Goal: Information Seeking & Learning: Learn about a topic

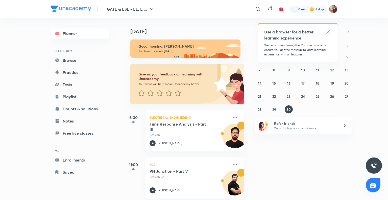
click at [330, 32] on icon at bounding box center [329, 32] width 6 height 6
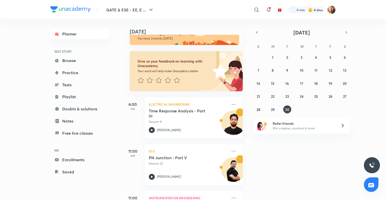
scroll to position [15, 0]
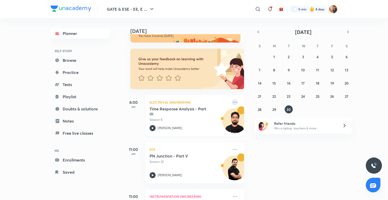
click at [232, 102] on icon at bounding box center [235, 102] width 6 height 6
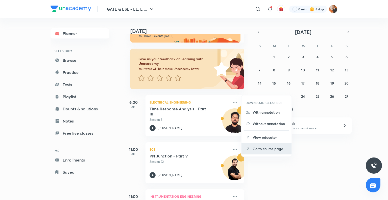
click at [269, 146] on p "Go to course page" at bounding box center [270, 148] width 35 height 5
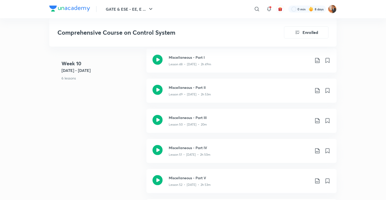
scroll to position [2151, 0]
click at [228, 63] on div "Lesson 48 • [DATE] • 2h 49m" at bounding box center [240, 62] width 142 height 7
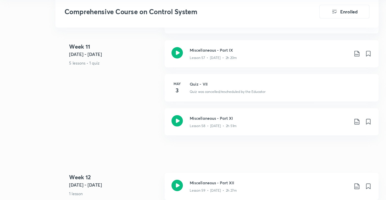
scroll to position [2439, 0]
